Goal: Find specific page/section: Find specific page/section

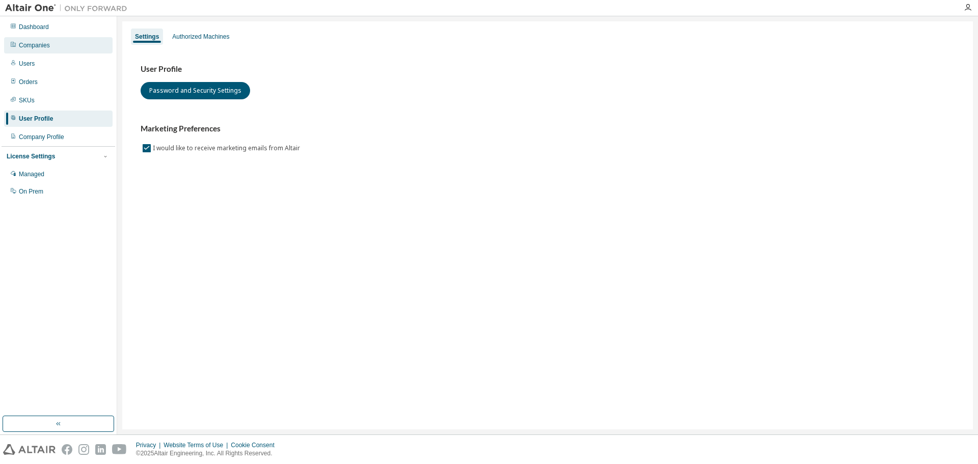
click at [38, 45] on div "Companies" at bounding box center [34, 45] width 31 height 8
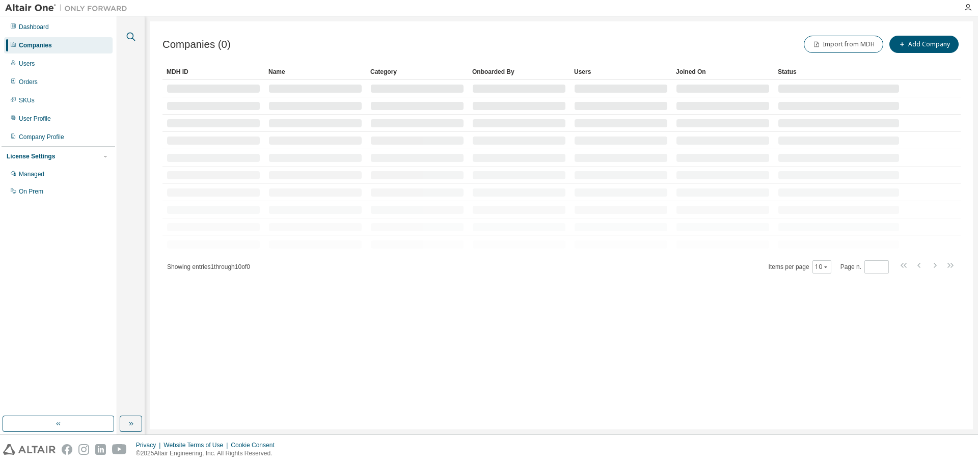
click at [133, 35] on icon "button" at bounding box center [131, 37] width 9 height 9
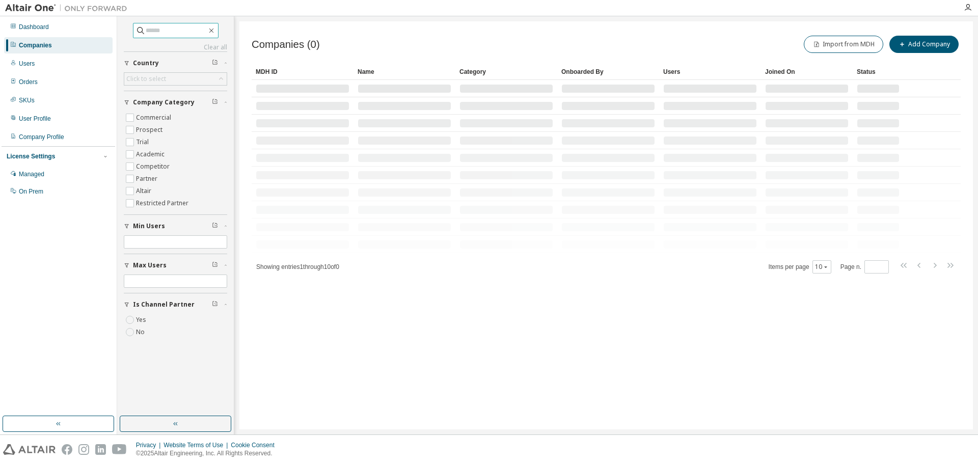
click at [158, 29] on input "text" at bounding box center [176, 30] width 61 height 10
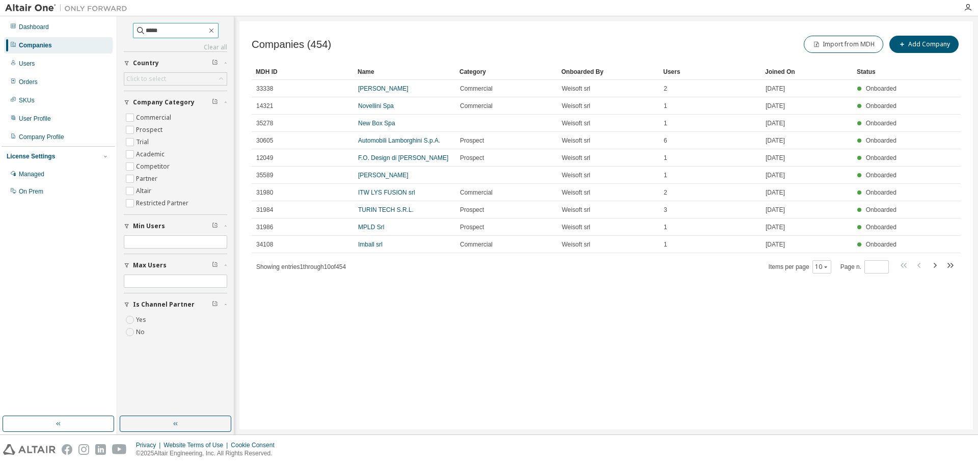
type input "*****"
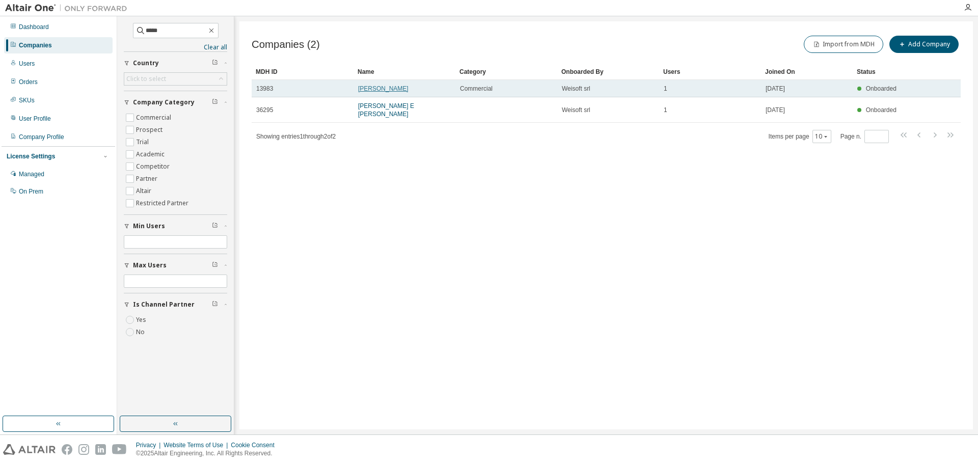
click at [369, 90] on link "[PERSON_NAME]" at bounding box center [383, 88] width 50 height 7
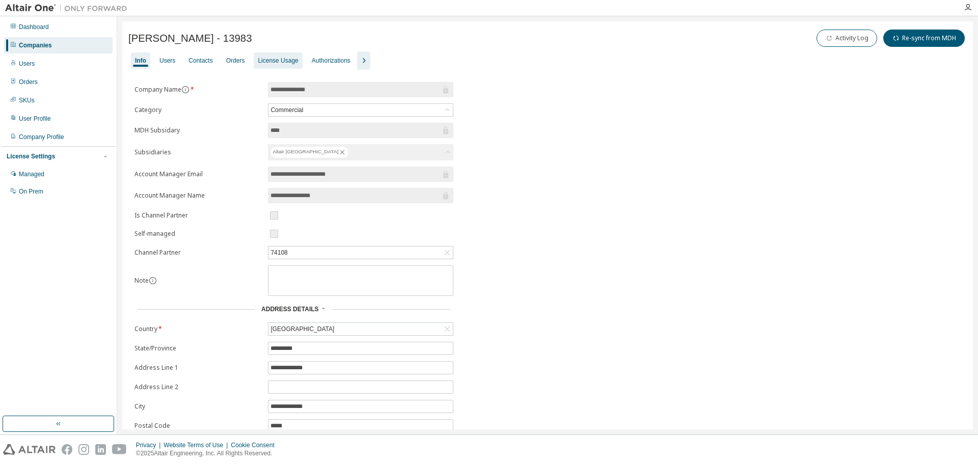
click at [267, 60] on div "License Usage" at bounding box center [278, 61] width 40 height 8
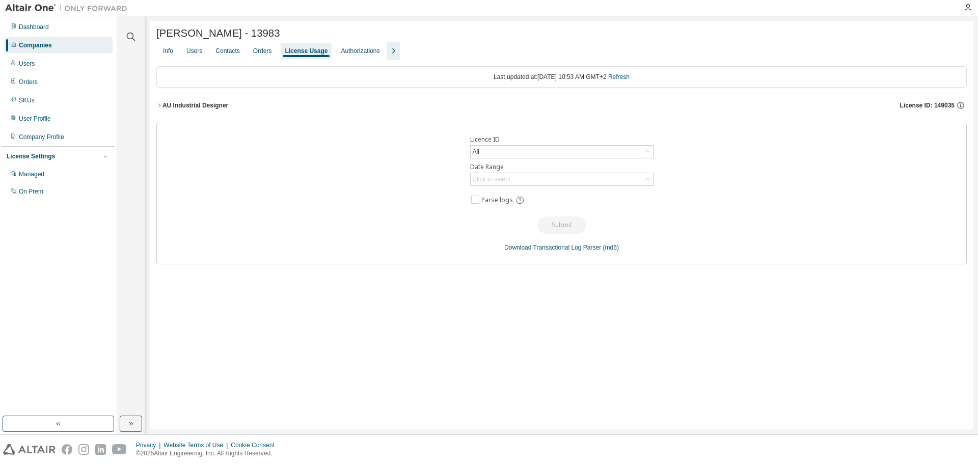
click at [200, 110] on div "AU Industrial Designer" at bounding box center [196, 105] width 66 height 8
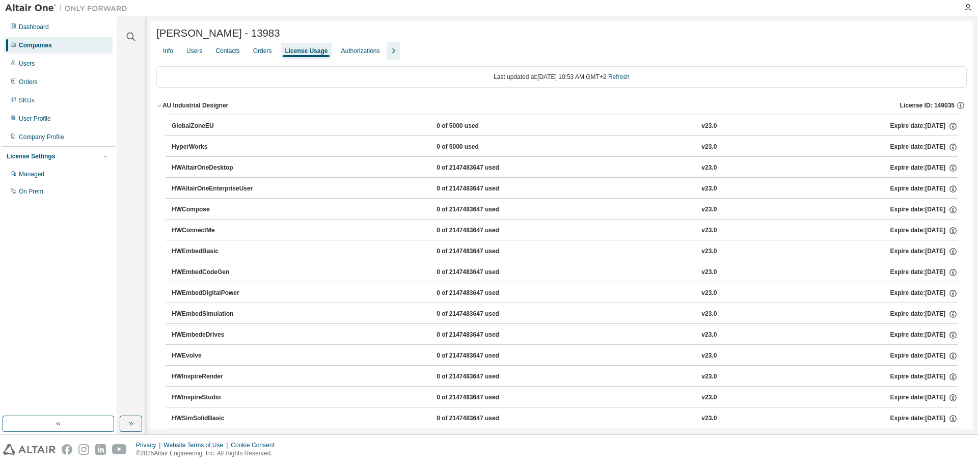
click at [388, 56] on icon "button" at bounding box center [393, 51] width 12 height 12
